Goal: Check status

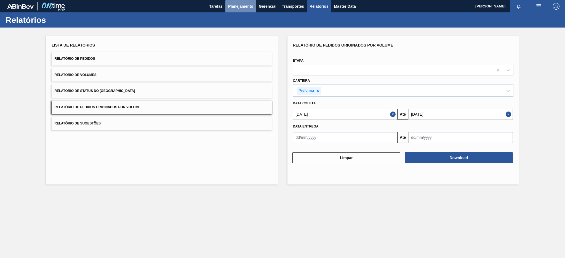
click at [234, 12] on button "Planejamento" at bounding box center [240, 6] width 31 height 12
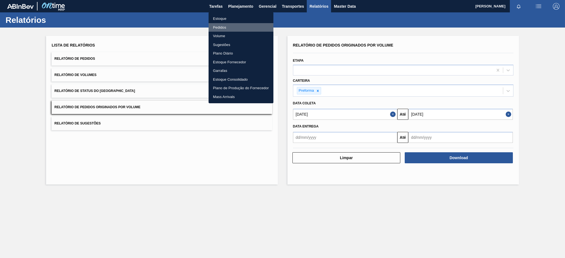
click at [222, 28] on li "Pedidos" at bounding box center [240, 27] width 65 height 9
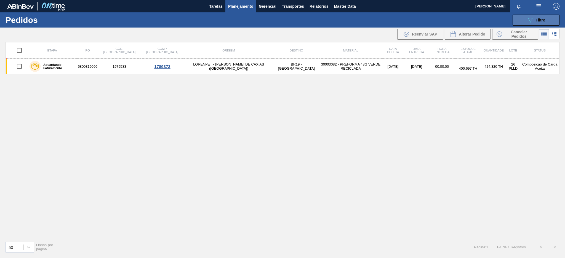
click at [527, 22] on icon "089F7B8B-B2A5-4AFE-B5C0-19BA573D28AC" at bounding box center [530, 20] width 7 height 7
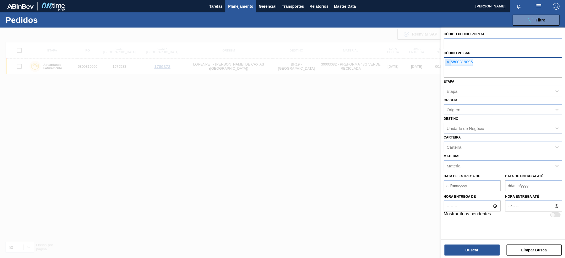
click at [448, 61] on span "×" at bounding box center [447, 62] width 5 height 7
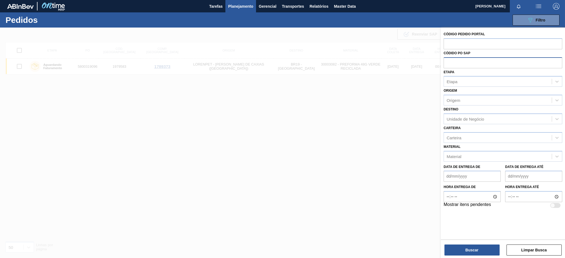
paste input "5800342718"
type input "5800342718"
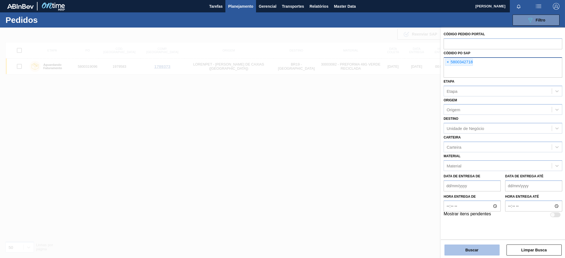
click at [482, 255] on button "Buscar" at bounding box center [471, 250] width 55 height 11
